Goal: Task Accomplishment & Management: Manage account settings

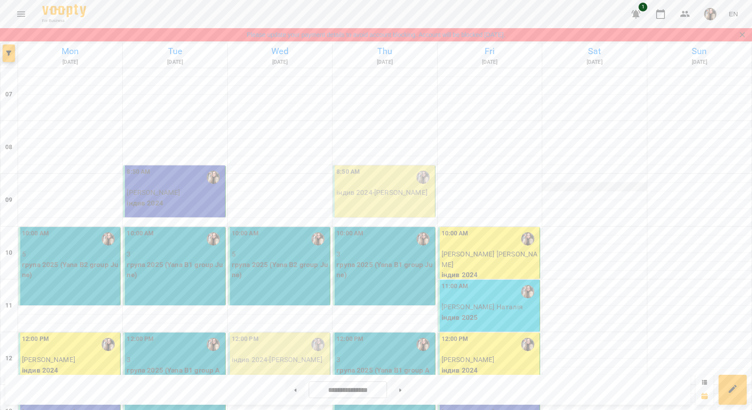
scroll to position [236, 0]
click at [403, 391] on button at bounding box center [401, 389] width 20 height 19
type input "**********"
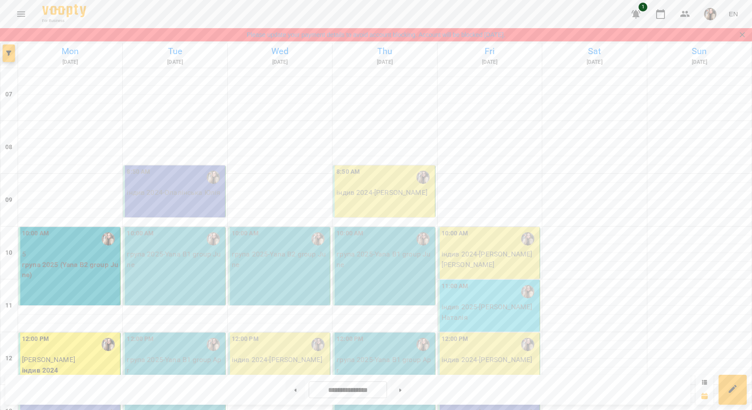
scroll to position [17, 0]
click at [186, 187] on p "індив 2024 - Опалінська Юлія" at bounding box center [175, 192] width 96 height 11
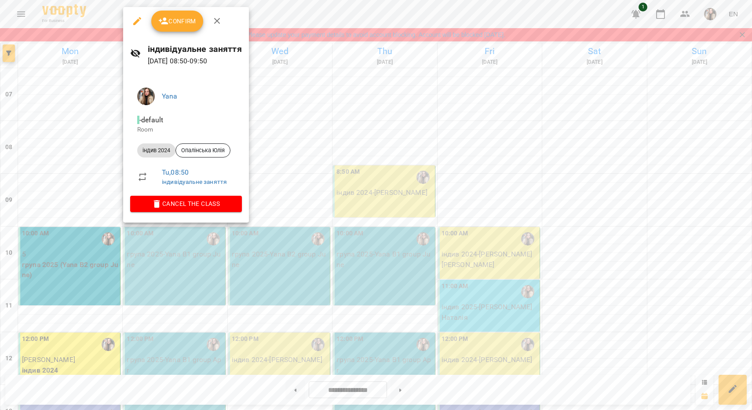
click at [184, 24] on span "Confirm" at bounding box center [177, 21] width 38 height 11
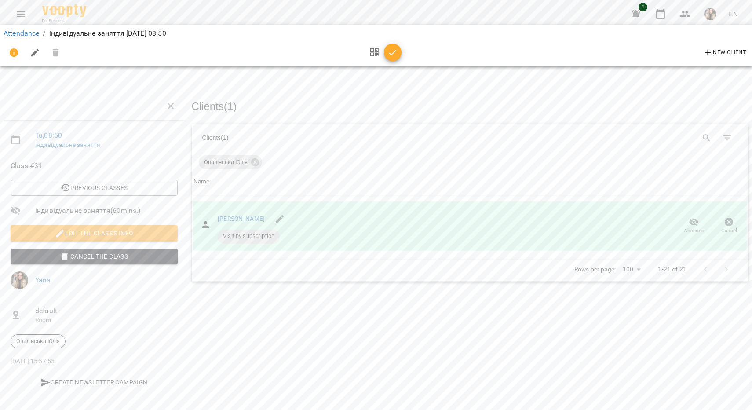
click at [397, 52] on icon "button" at bounding box center [392, 52] width 11 height 11
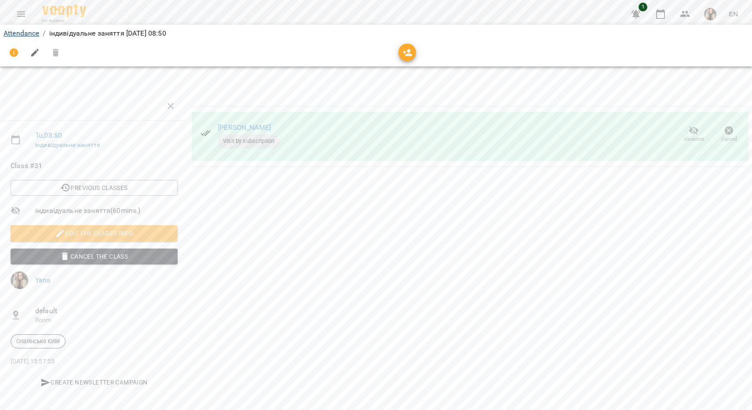
click at [26, 31] on link "Attendance" at bounding box center [22, 33] width 36 height 8
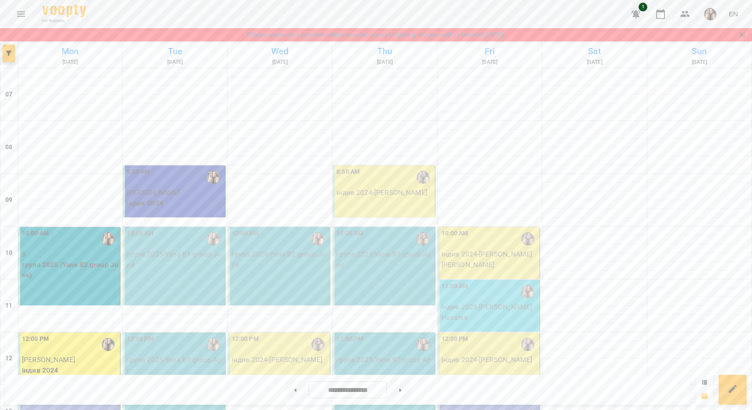
scroll to position [33, 0]
click at [171, 240] on div "10:00 AM група 2025 - Yana B1 group June" at bounding box center [174, 266] width 102 height 78
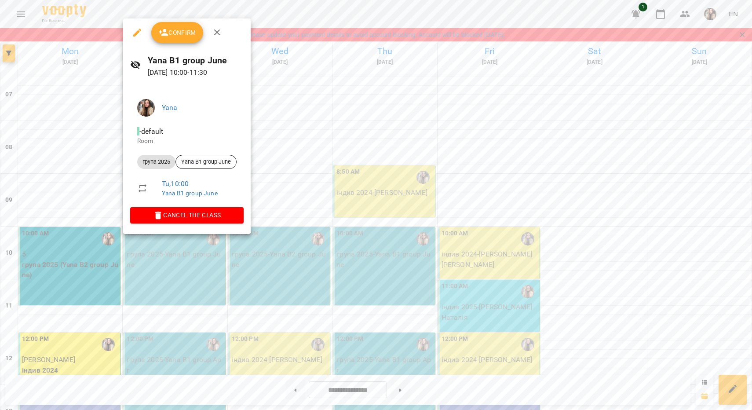
click at [188, 35] on span "Confirm" at bounding box center [177, 32] width 38 height 11
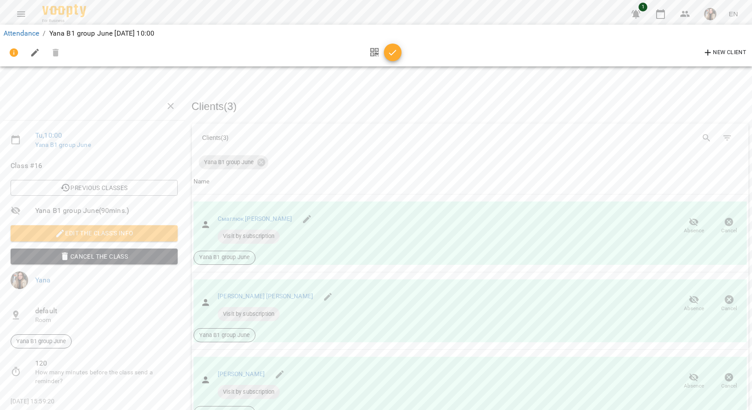
click at [400, 54] on span "button" at bounding box center [393, 52] width 18 height 11
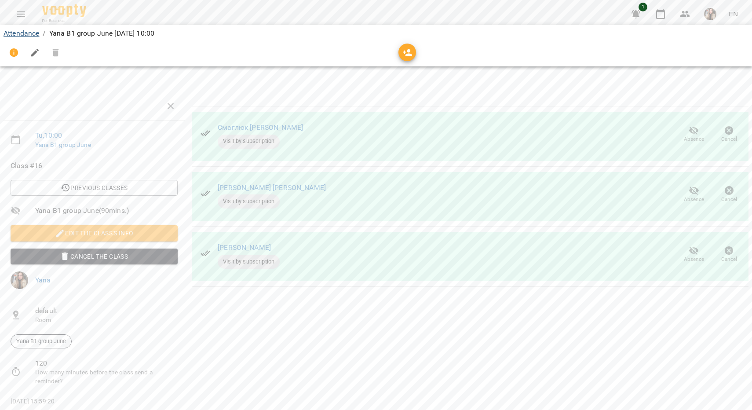
click at [17, 36] on link "Attendance" at bounding box center [22, 33] width 36 height 8
